Goal: Check status: Check status

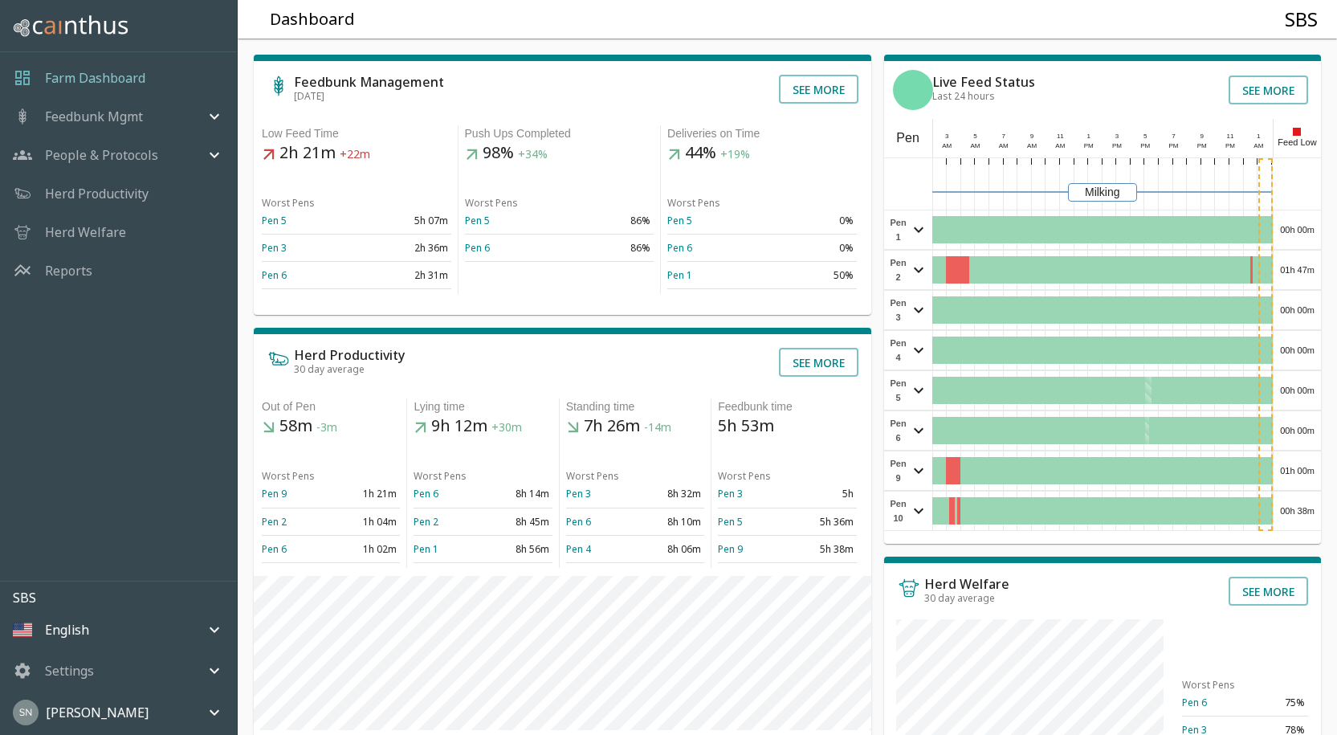
click at [1285, 226] on div "00h 00m" at bounding box center [1297, 229] width 47 height 39
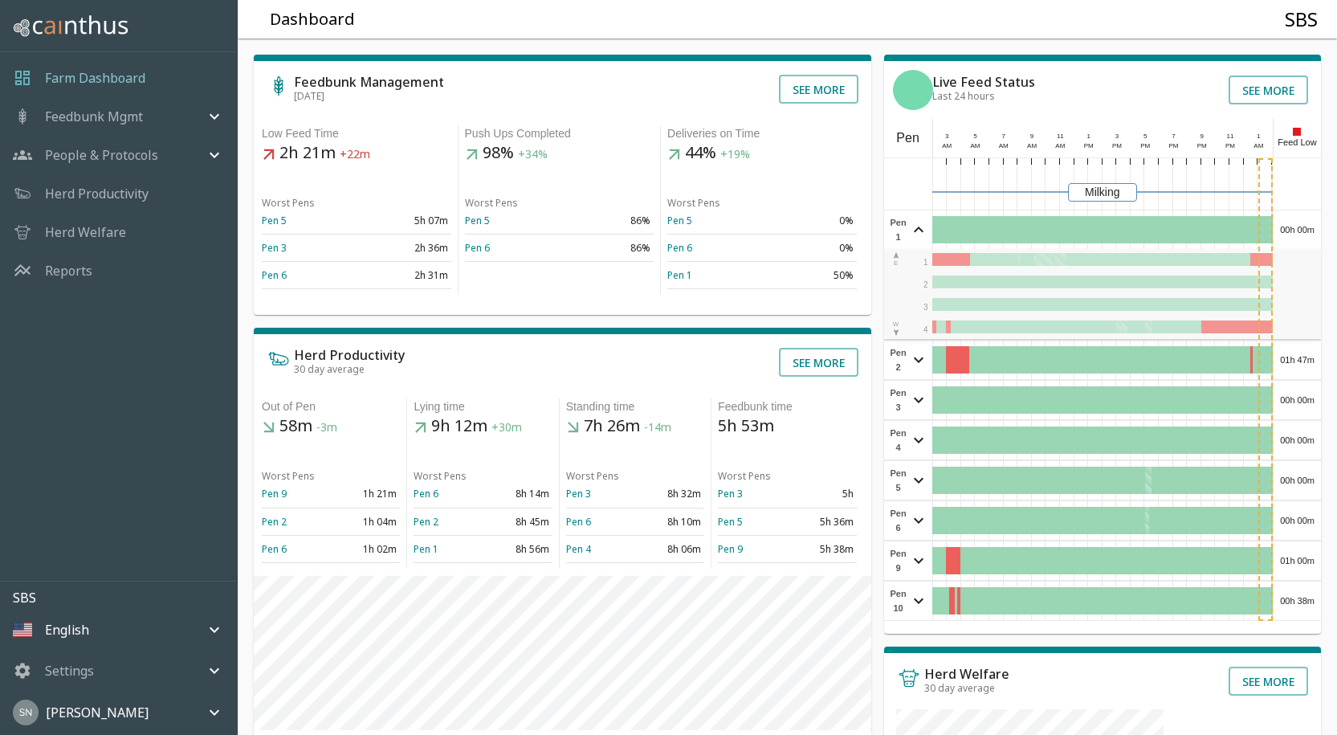
click at [1285, 226] on div "00h 00m" at bounding box center [1297, 229] width 47 height 39
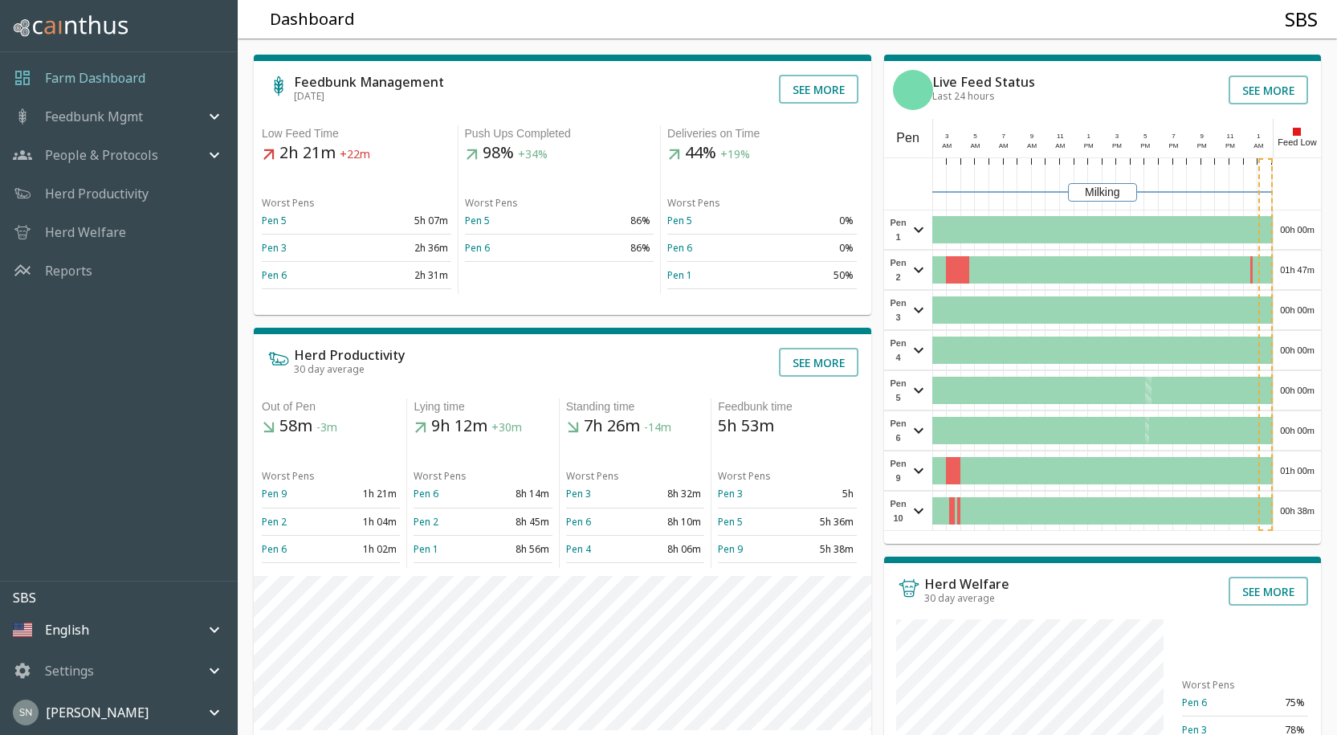
click at [1308, 269] on div "01h 47m" at bounding box center [1297, 270] width 47 height 39
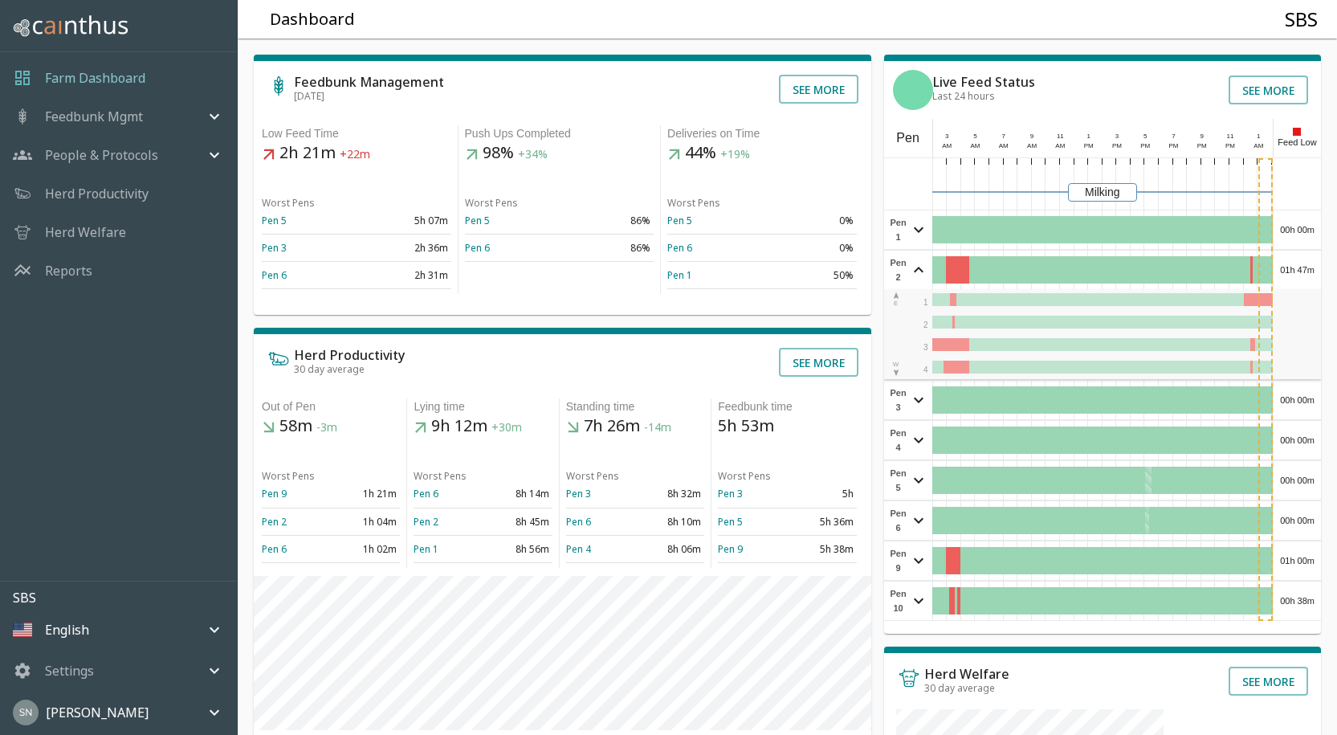
click at [1308, 269] on div "01h 47m" at bounding box center [1297, 270] width 47 height 39
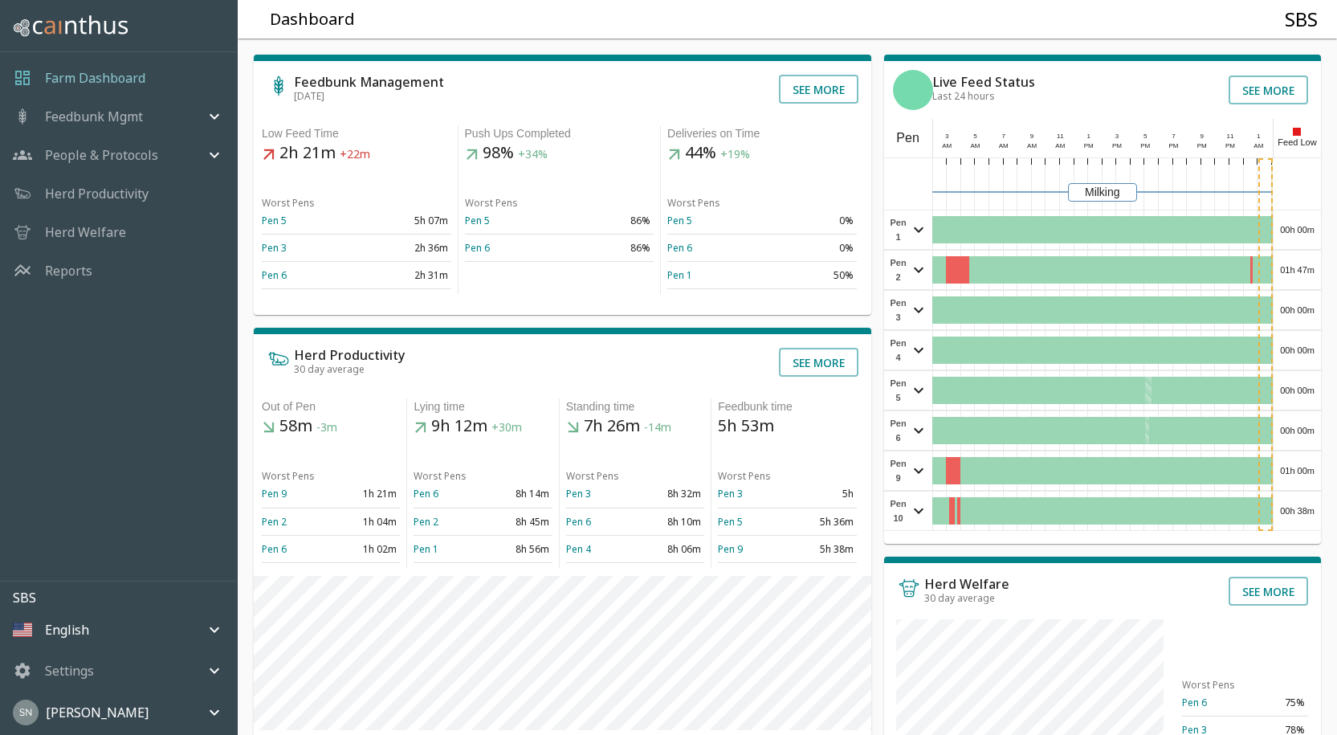
click at [1305, 306] on div "00h 00m" at bounding box center [1297, 310] width 47 height 39
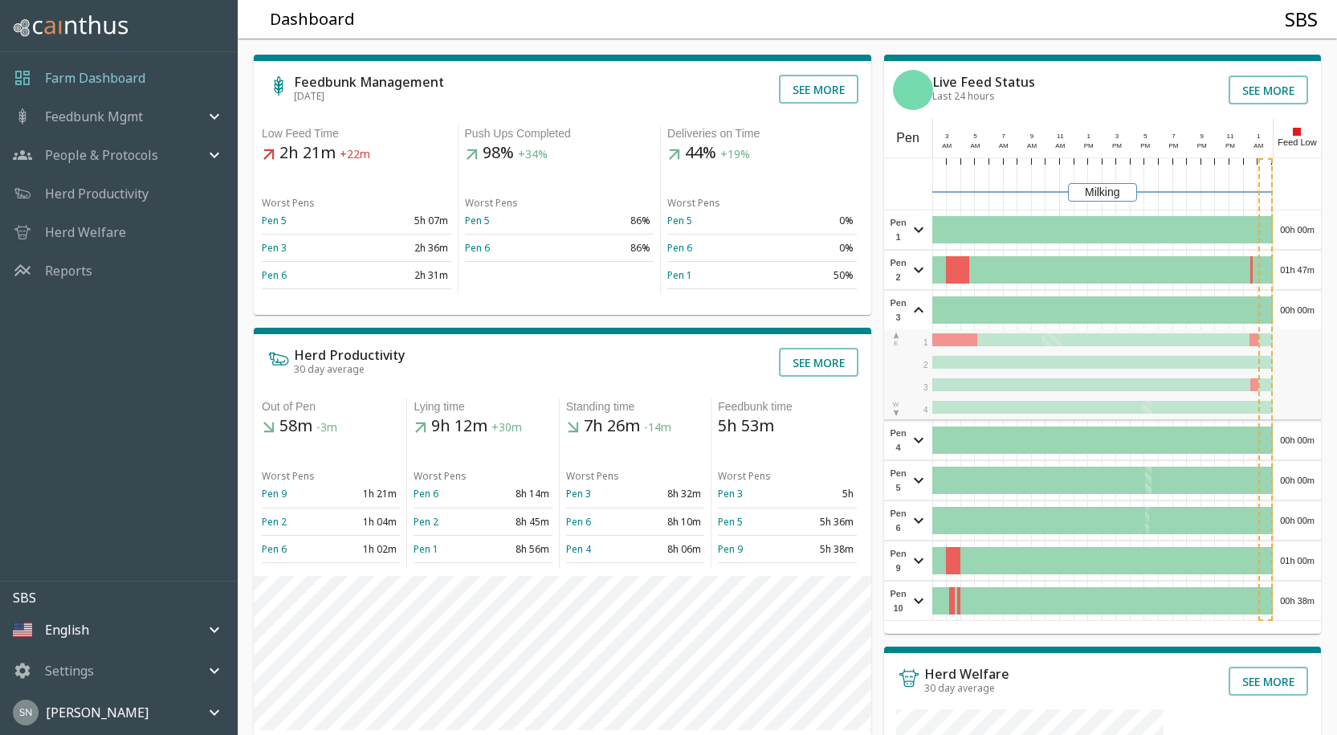
click at [1305, 306] on div "00h 00m" at bounding box center [1297, 310] width 47 height 39
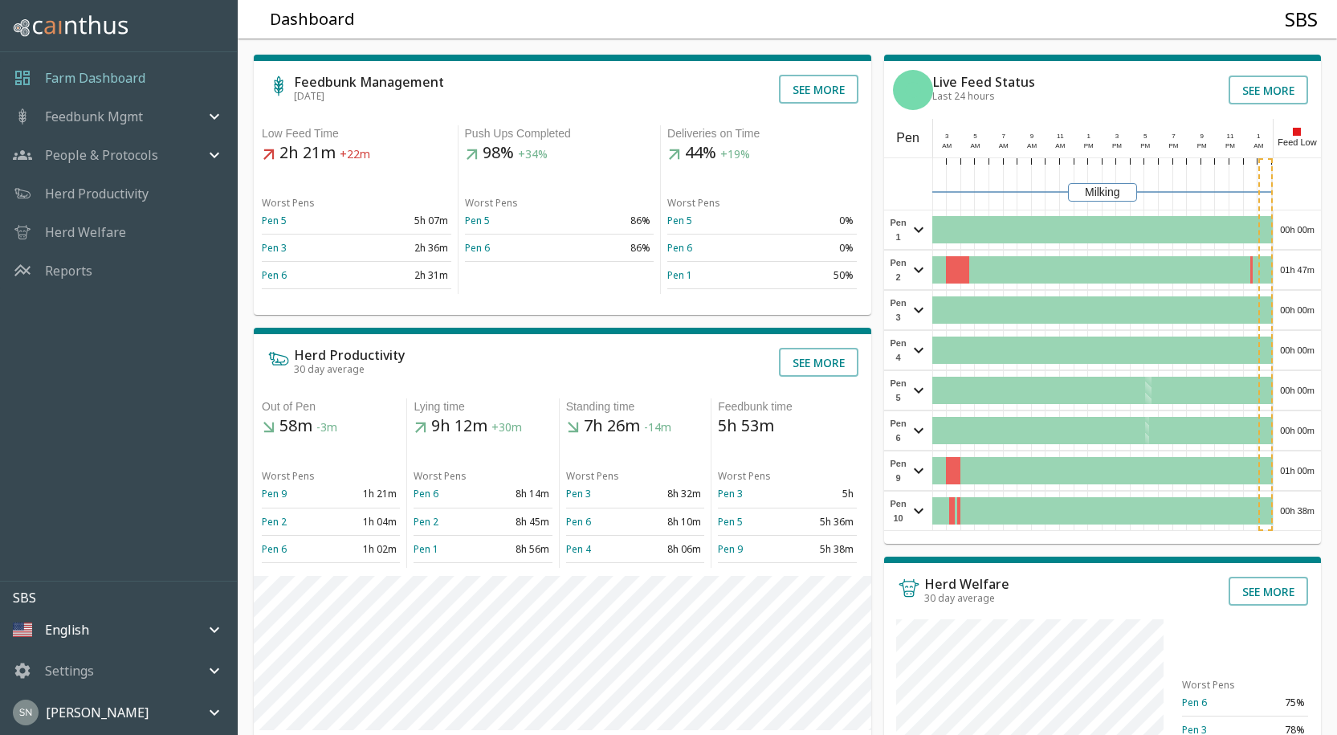
click at [1301, 340] on div "00h 00m" at bounding box center [1297, 350] width 47 height 39
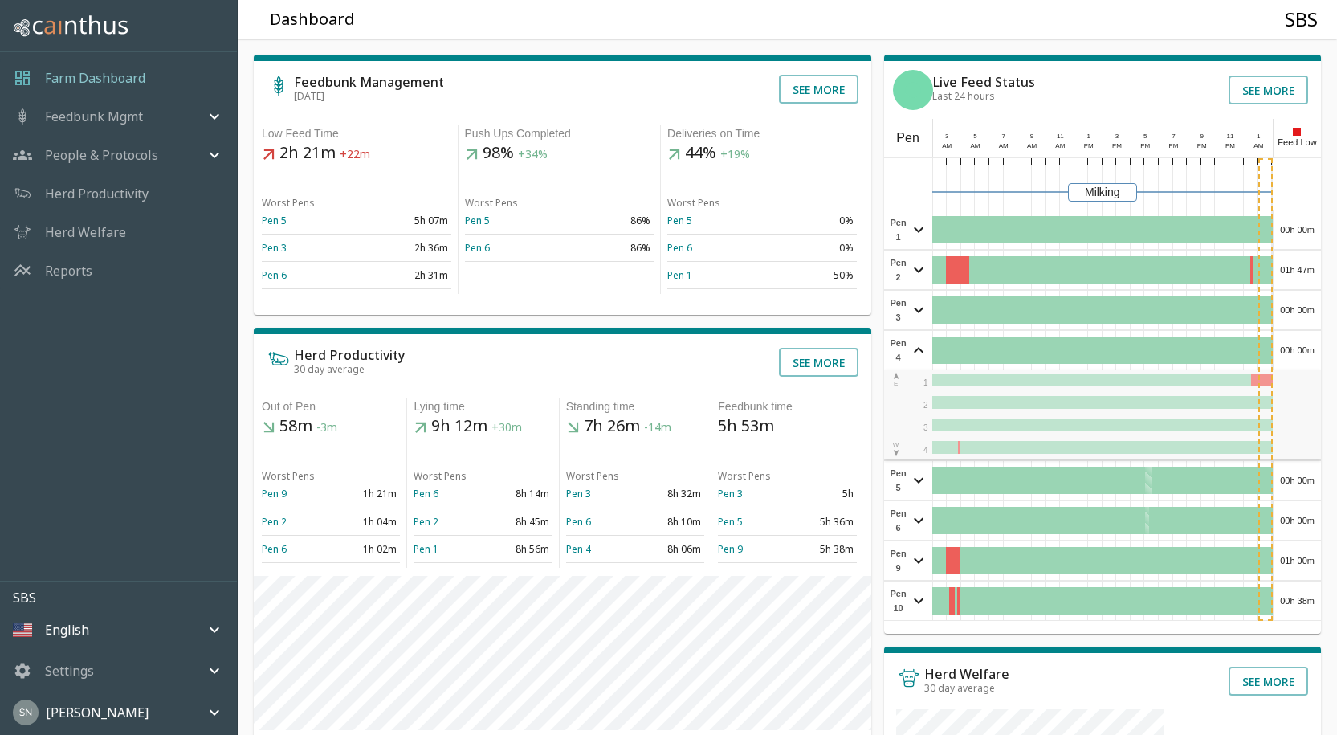
click at [1301, 340] on div "00h 00m" at bounding box center [1297, 350] width 47 height 39
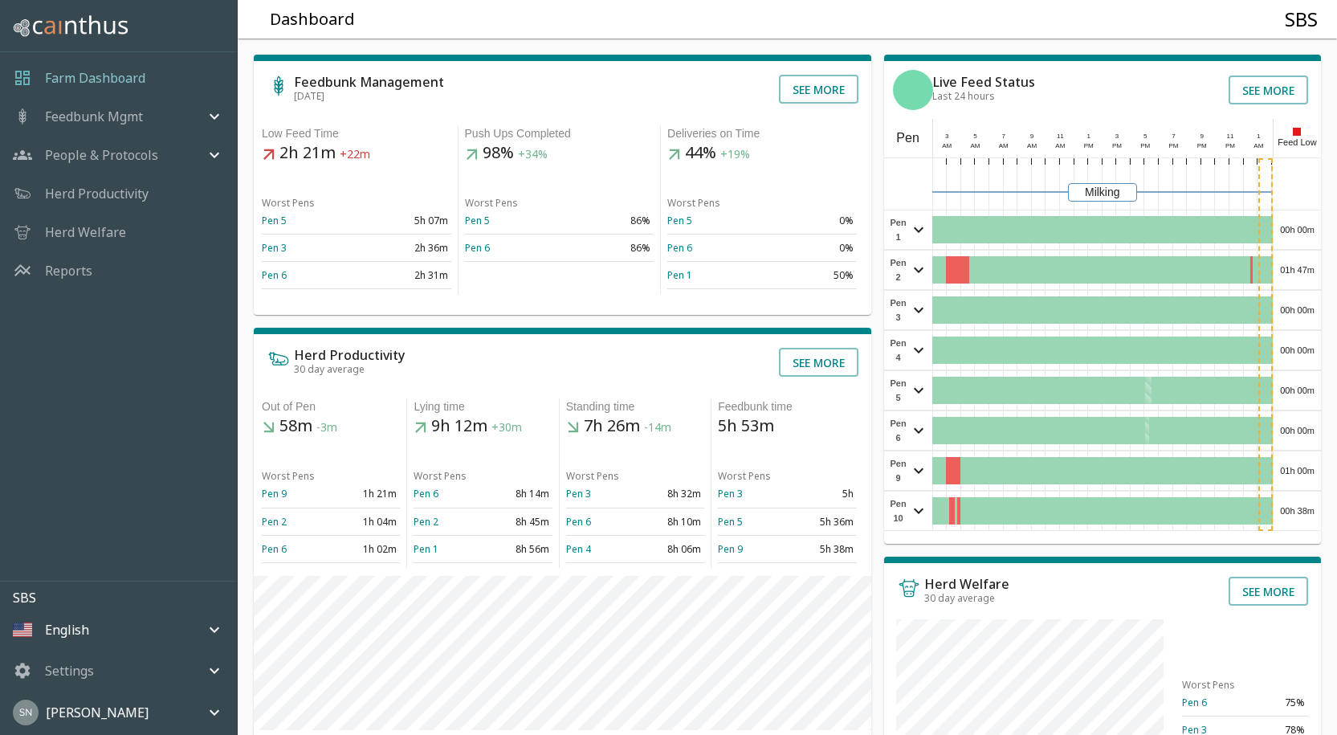
click at [1290, 396] on div "00h 00m" at bounding box center [1297, 390] width 47 height 39
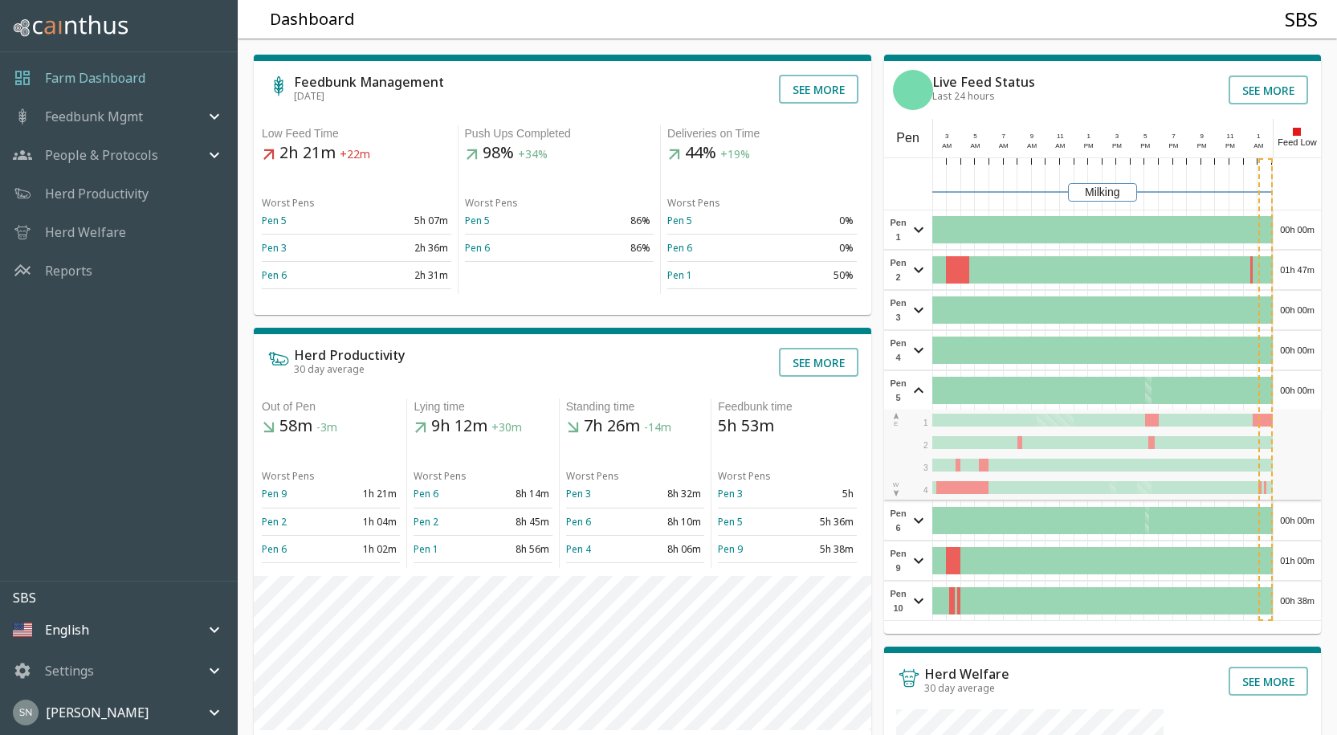
click at [1290, 396] on div "00h 00m" at bounding box center [1297, 390] width 47 height 39
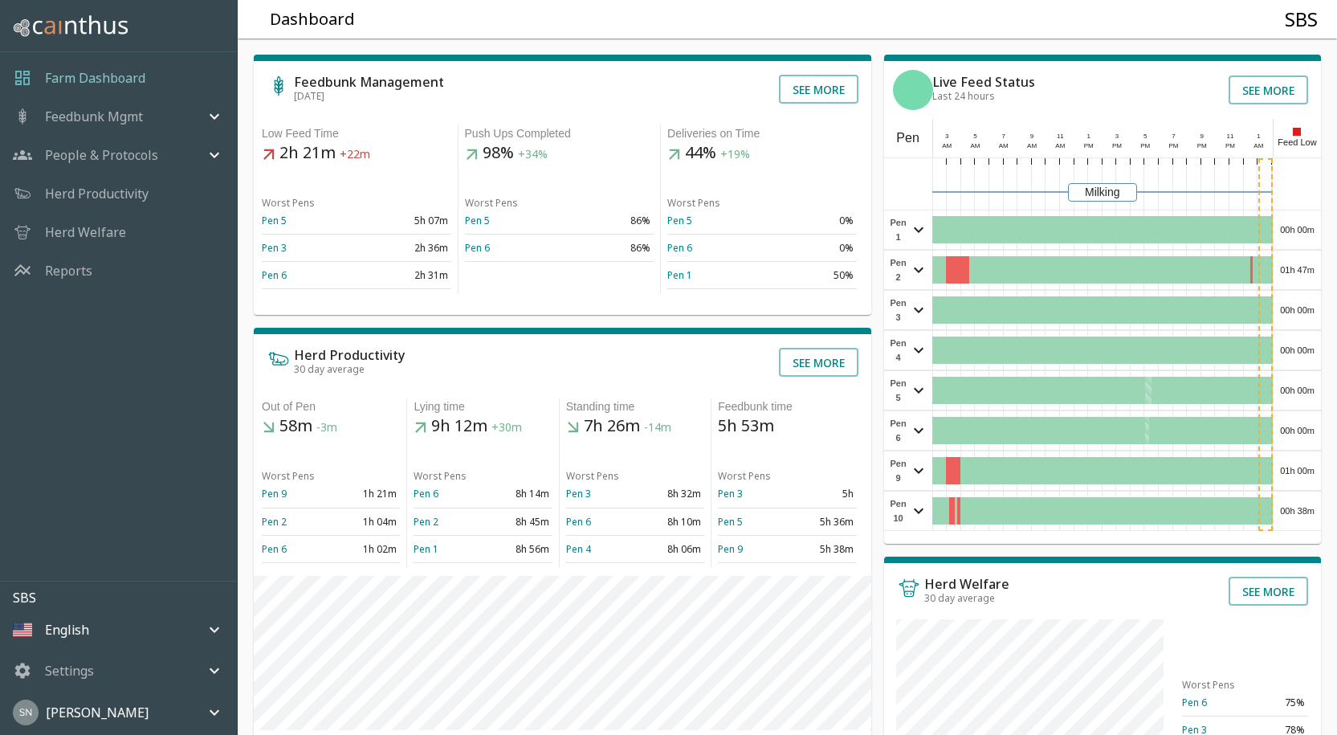
click at [1300, 434] on div "00h 00m" at bounding box center [1297, 430] width 47 height 39
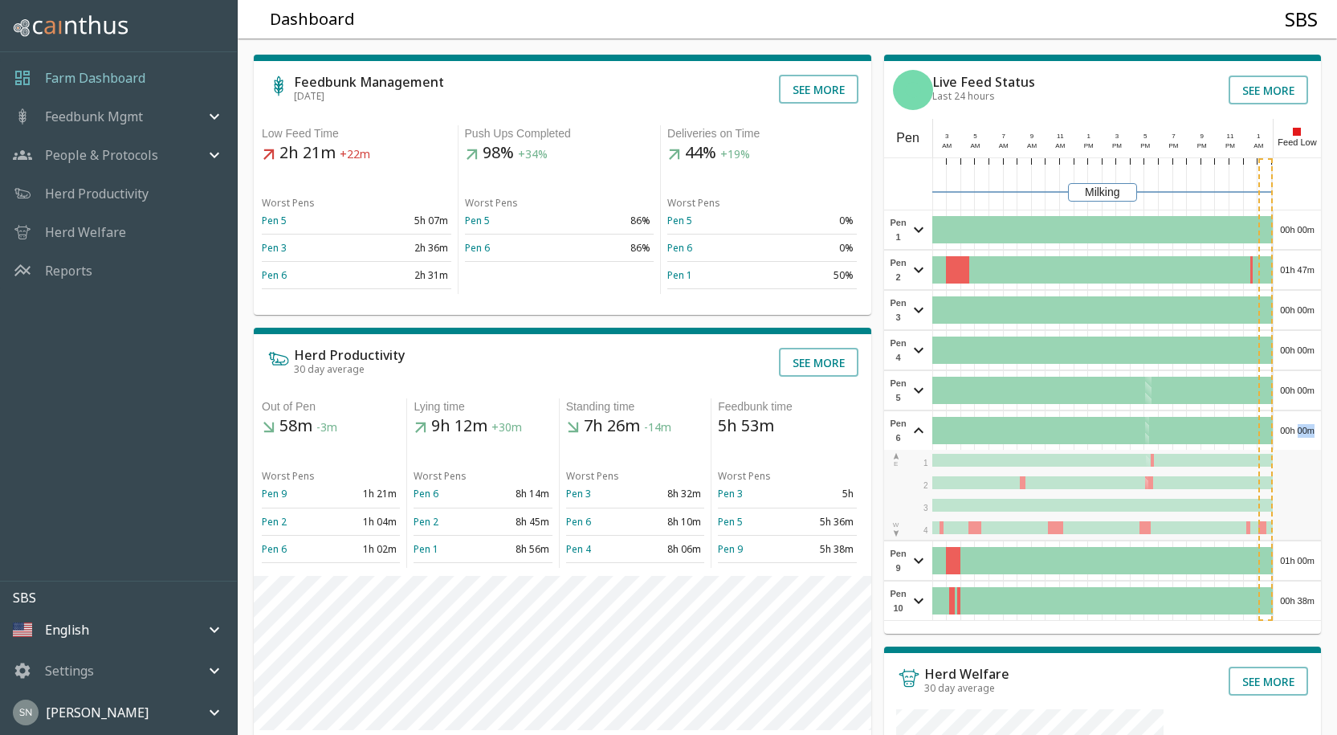
click at [1300, 434] on div "00h 00m" at bounding box center [1297, 430] width 47 height 39
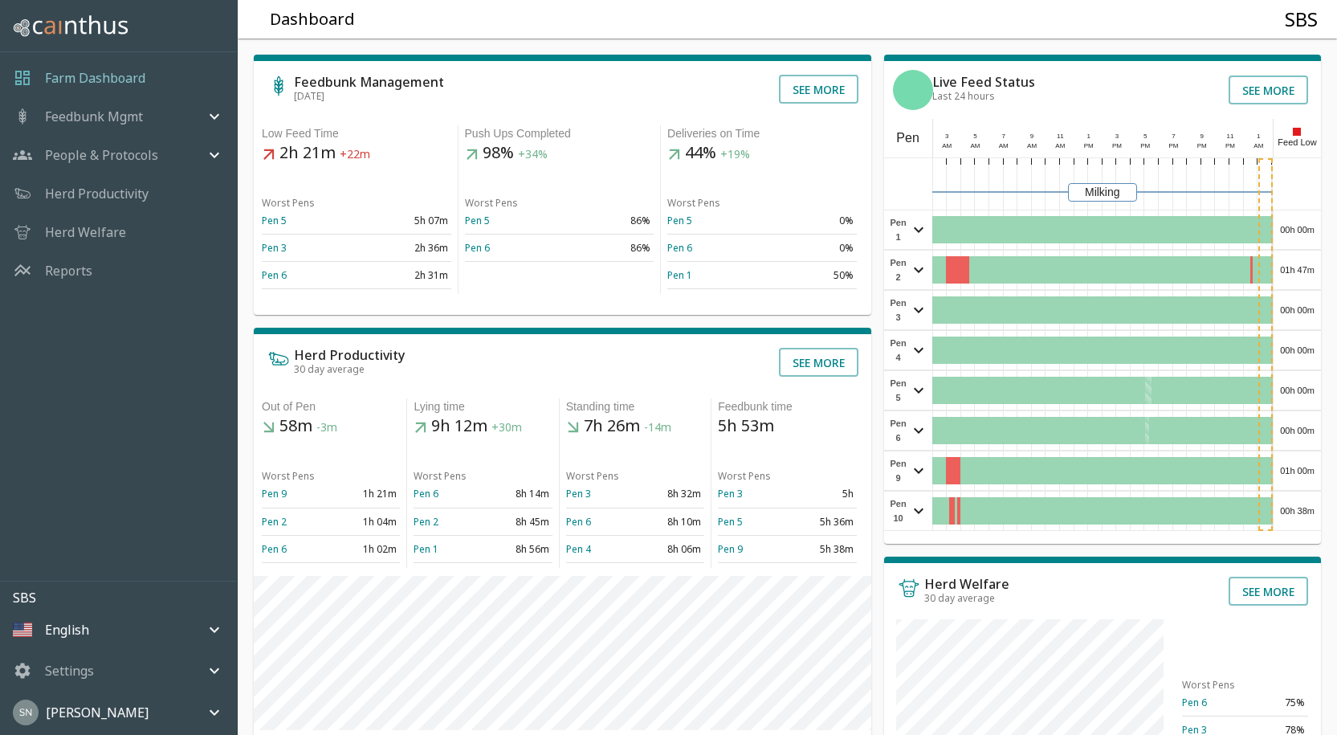
click at [1302, 481] on div "01h 00m" at bounding box center [1297, 470] width 47 height 39
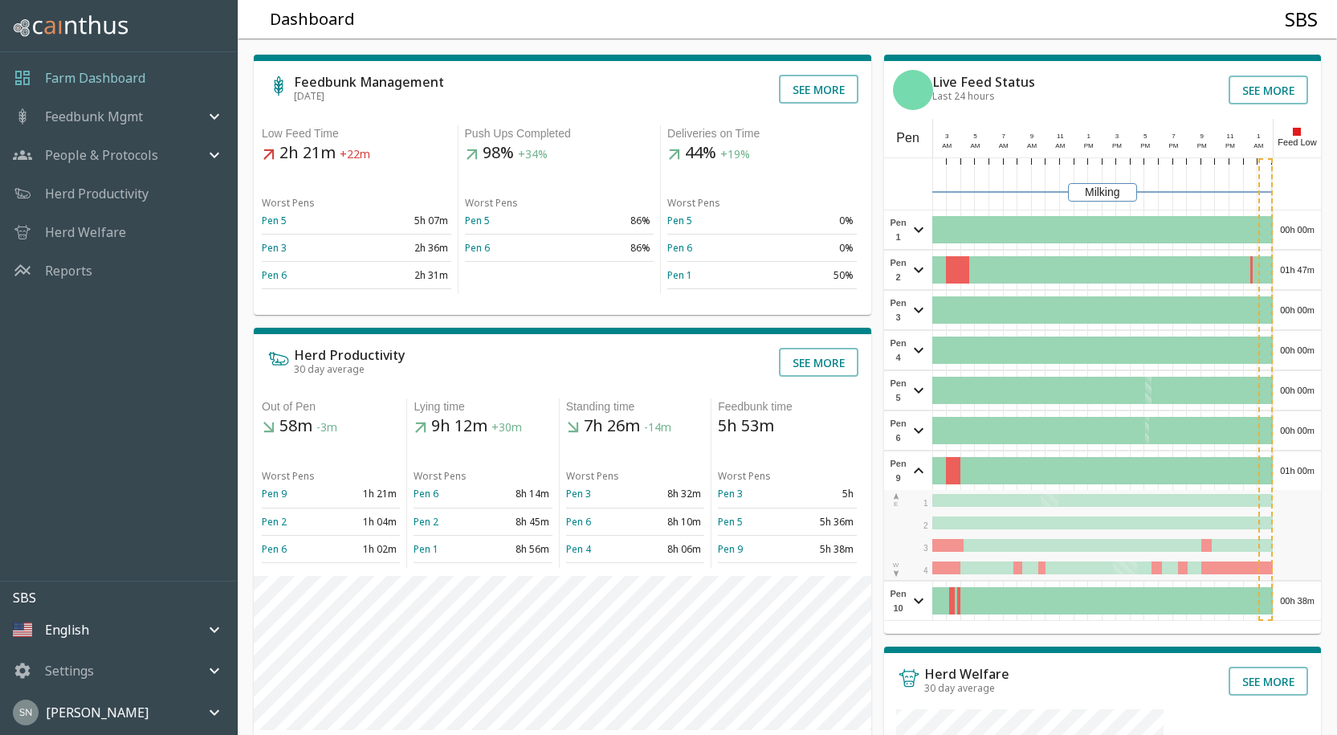
click at [1302, 476] on div "01h 00m" at bounding box center [1297, 470] width 47 height 39
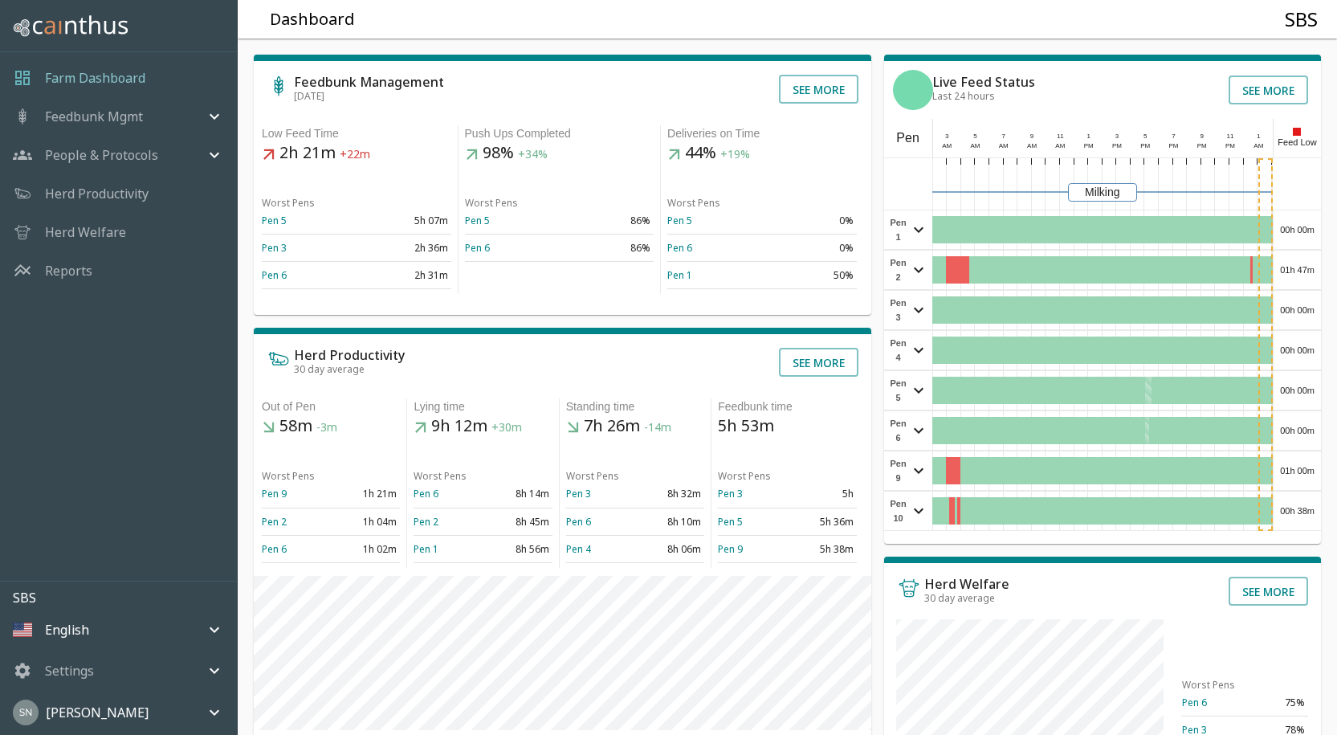
click at [1302, 508] on div "00h 38m" at bounding box center [1297, 510] width 47 height 39
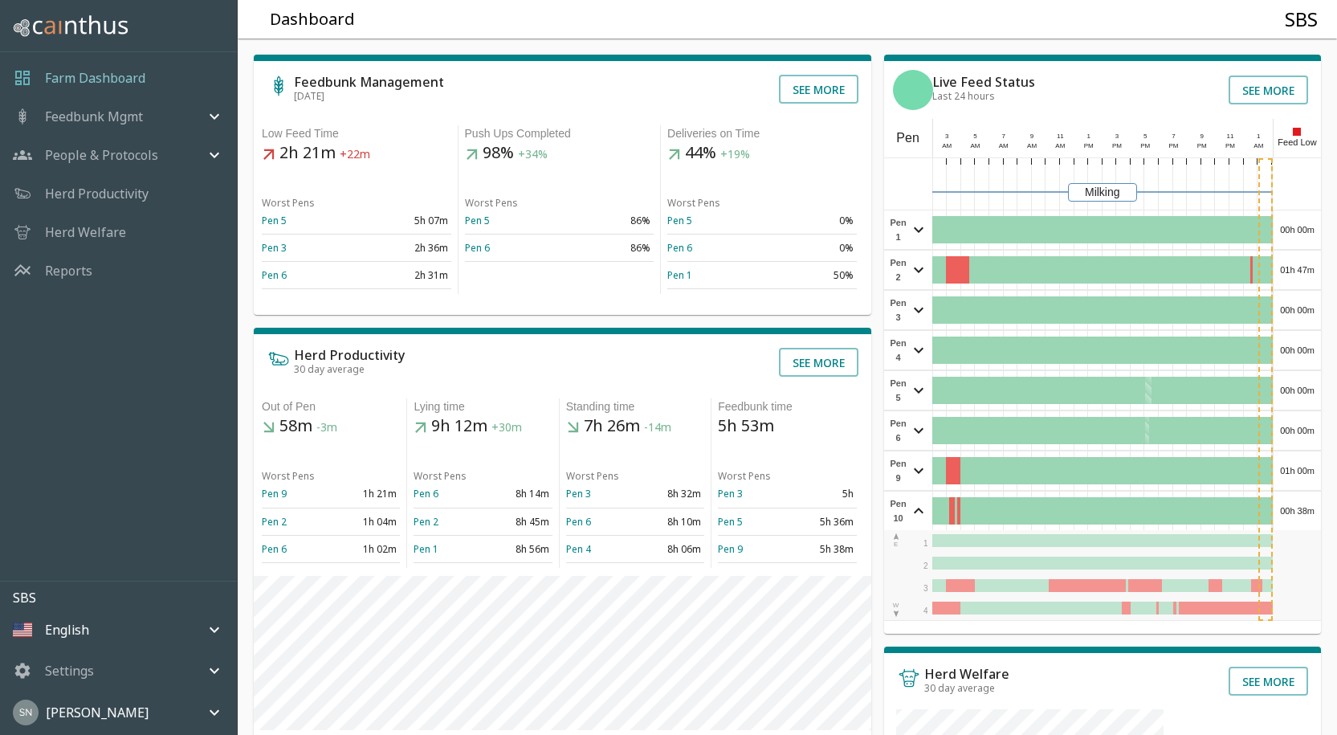
click at [1303, 507] on div "00h 38m" at bounding box center [1297, 510] width 47 height 39
